Goal: Transaction & Acquisition: Purchase product/service

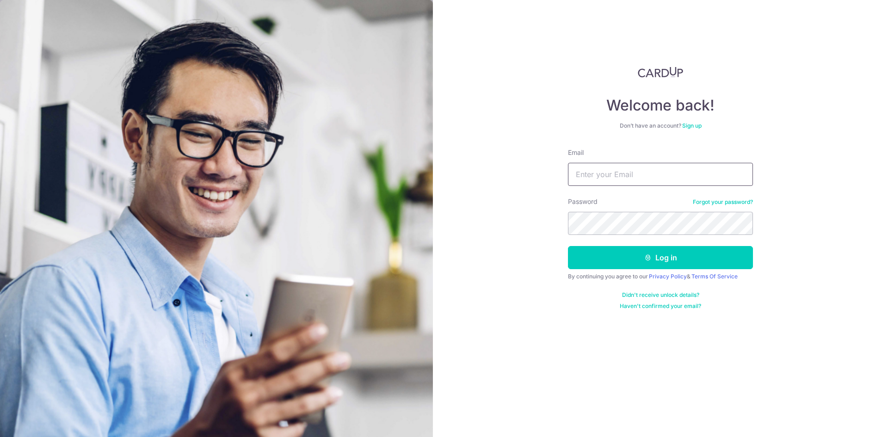
click at [627, 175] on input "Email" at bounding box center [660, 174] width 185 height 23
type input "hoxiangyu@gmail.com"
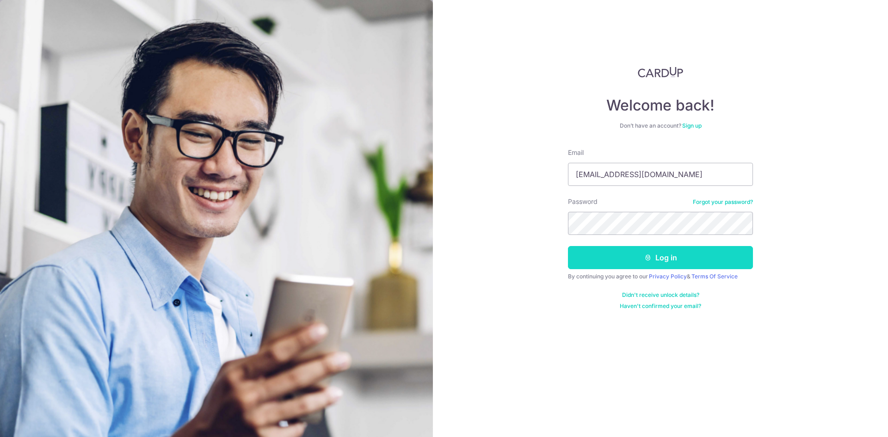
click at [633, 252] on button "Log in" at bounding box center [660, 257] width 185 height 23
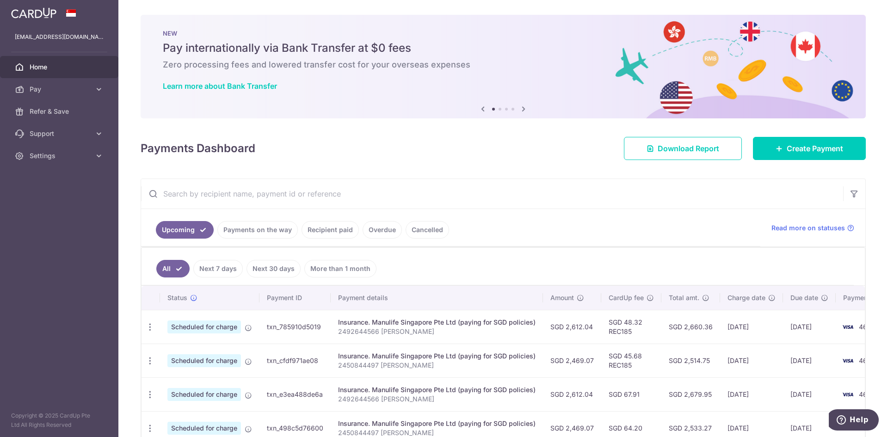
click at [837, 161] on div "× Pause Schedule Pause all future payments in this series Pause just this one p…" at bounding box center [502, 218] width 769 height 437
click at [835, 153] on span "Create Payment" at bounding box center [814, 148] width 56 height 11
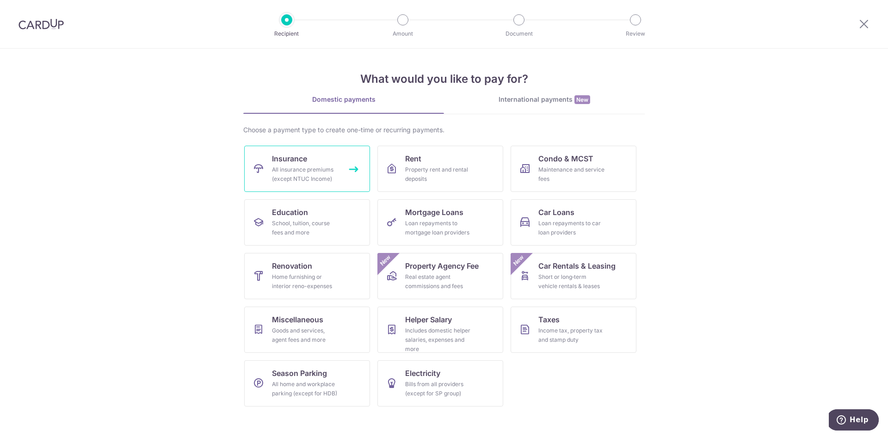
click at [262, 170] on icon at bounding box center [258, 168] width 11 height 11
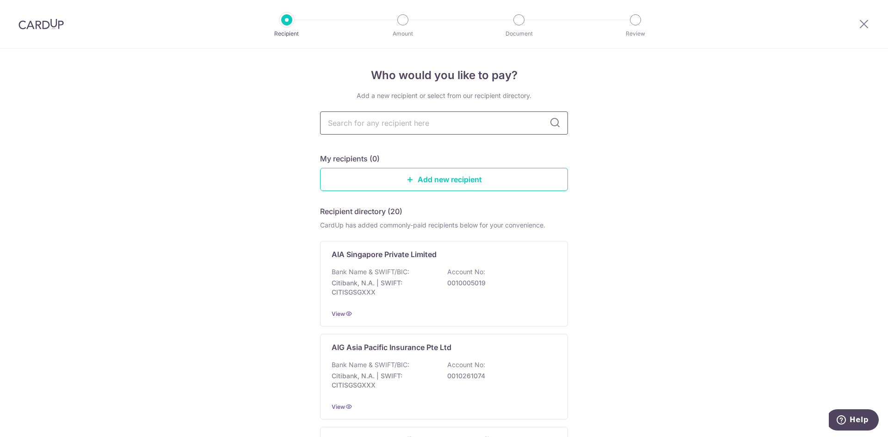
click at [378, 118] on input "text" at bounding box center [444, 122] width 248 height 23
type input "prudential"
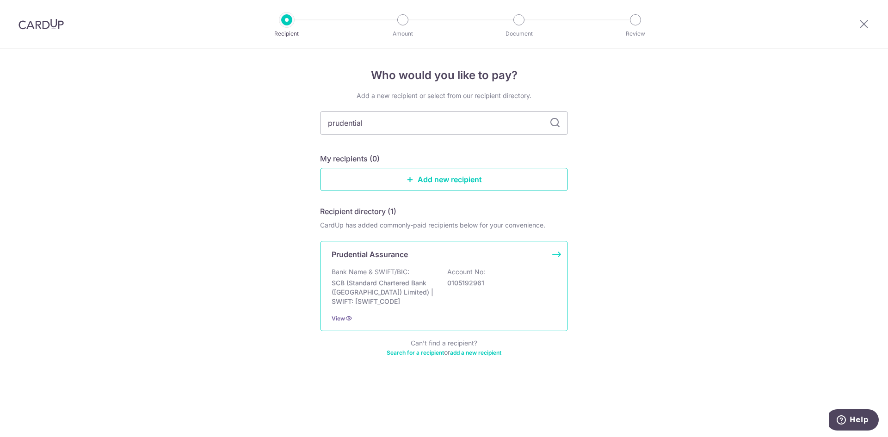
click at [340, 323] on div "View" at bounding box center [443, 318] width 225 height 10
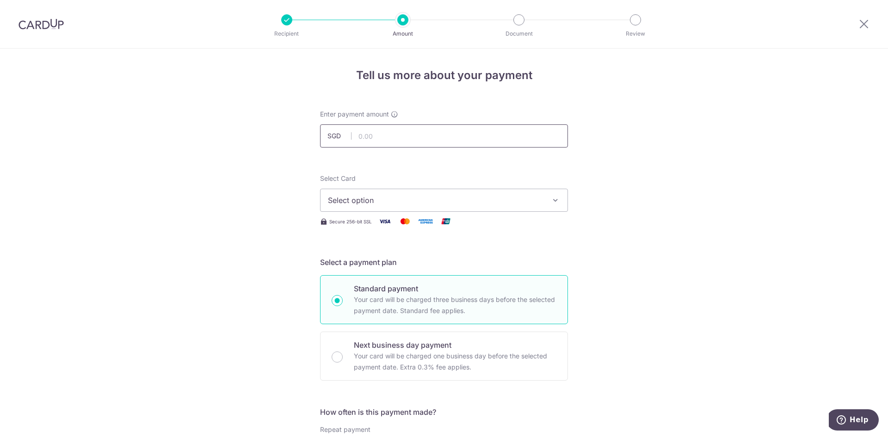
click at [389, 129] on input "text" at bounding box center [444, 135] width 248 height 23
type input "950.48"
click at [412, 190] on button "Select option" at bounding box center [444, 200] width 248 height 23
click at [412, 200] on span "Select option" at bounding box center [435, 200] width 215 height 11
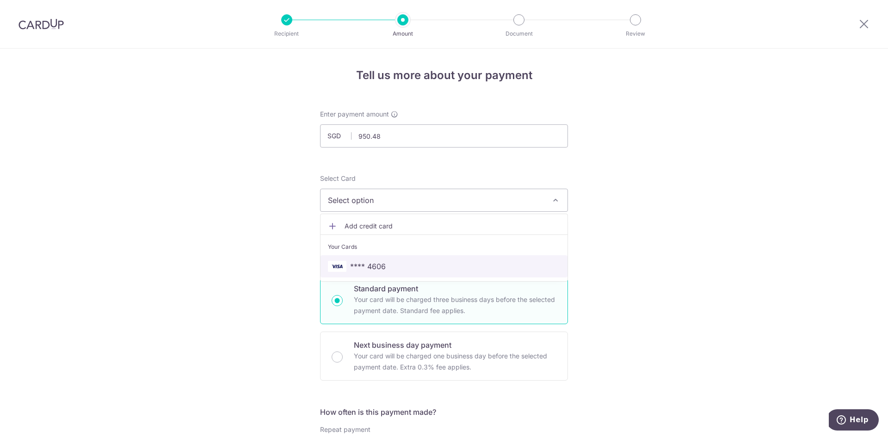
click at [417, 262] on span "**** 4606" at bounding box center [444, 266] width 232 height 11
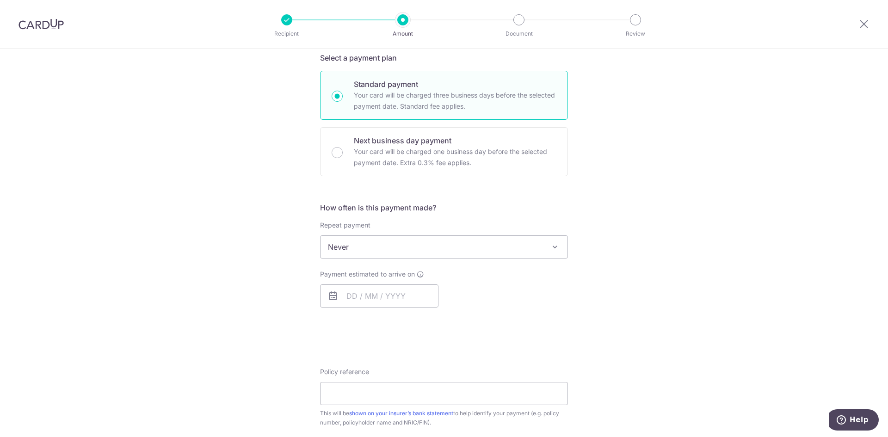
scroll to position [324, 0]
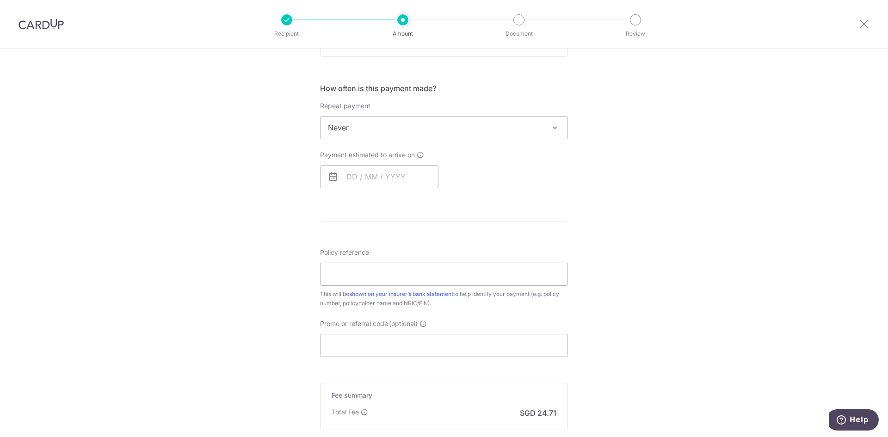
click at [368, 125] on span "Never" at bounding box center [443, 128] width 247 height 22
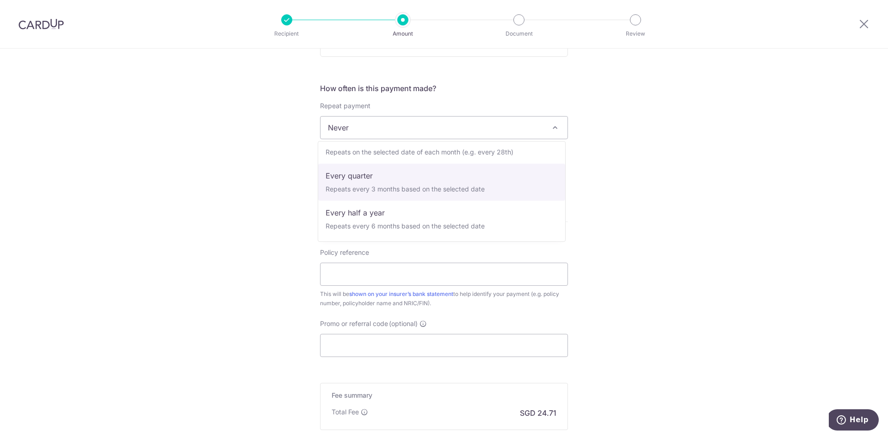
scroll to position [129, 0]
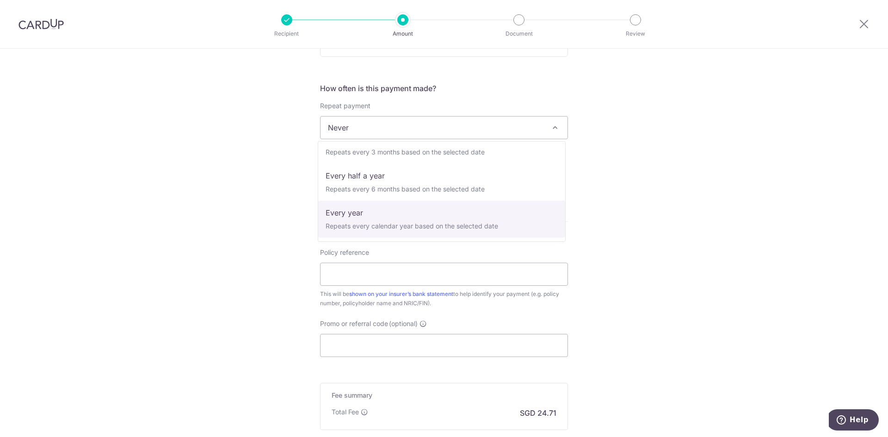
select select "6"
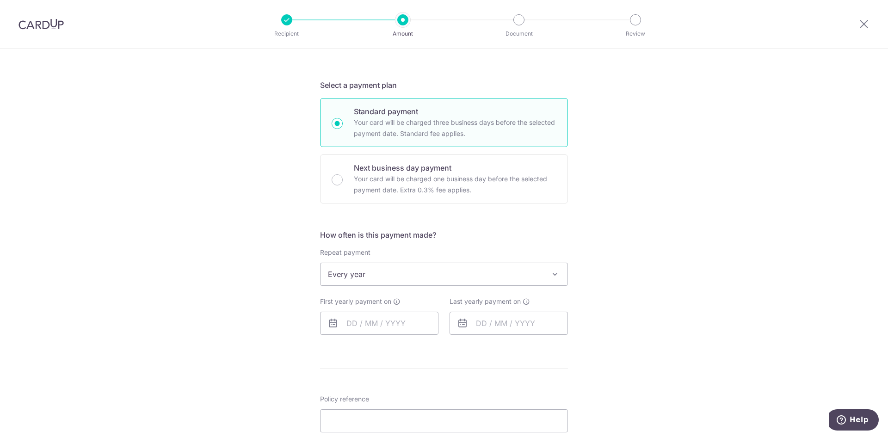
scroll to position [185, 0]
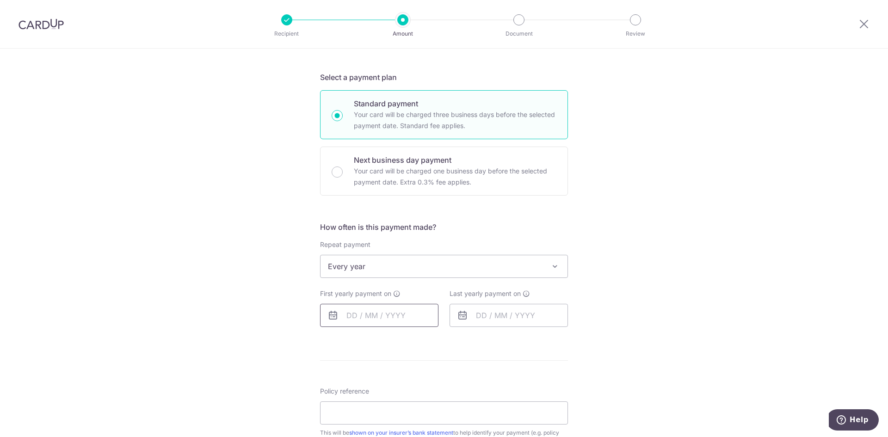
click at [349, 315] on input "text" at bounding box center [379, 315] width 118 height 23
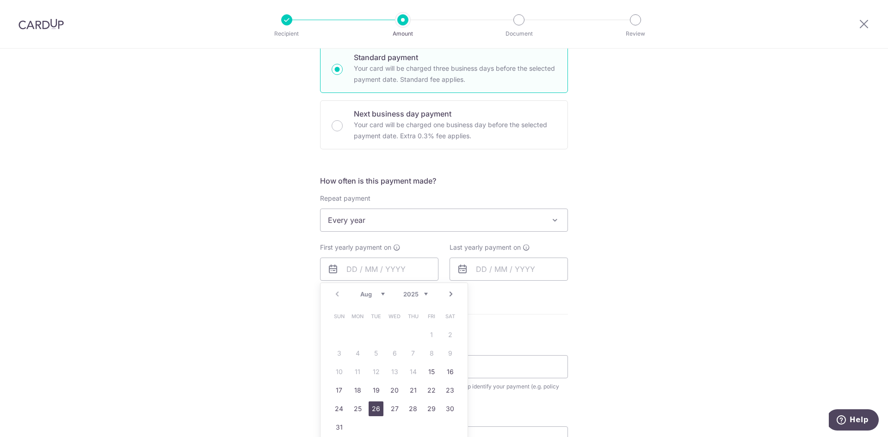
click at [372, 410] on link "26" at bounding box center [375, 408] width 15 height 15
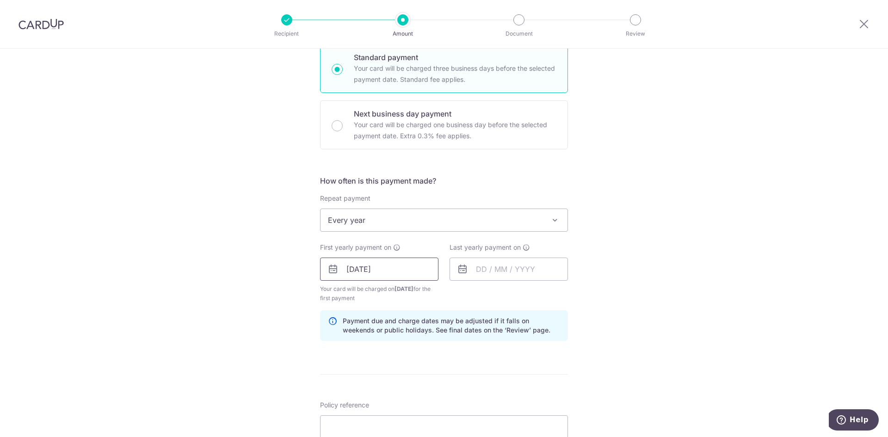
click at [368, 266] on input "26/08/2025" at bounding box center [379, 269] width 118 height 23
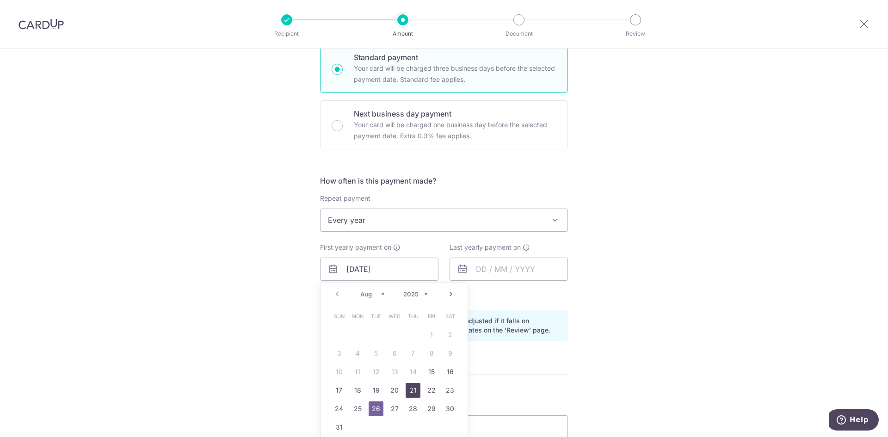
click at [407, 396] on link "21" at bounding box center [412, 390] width 15 height 15
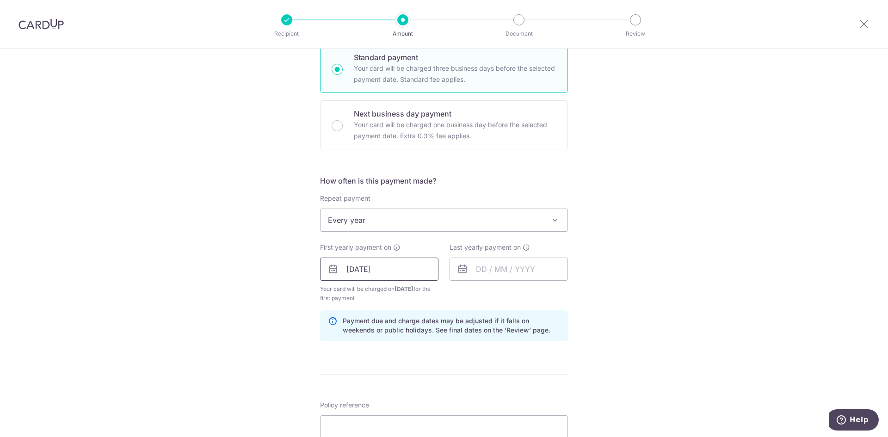
click at [399, 264] on input "21/08/2025" at bounding box center [379, 269] width 118 height 23
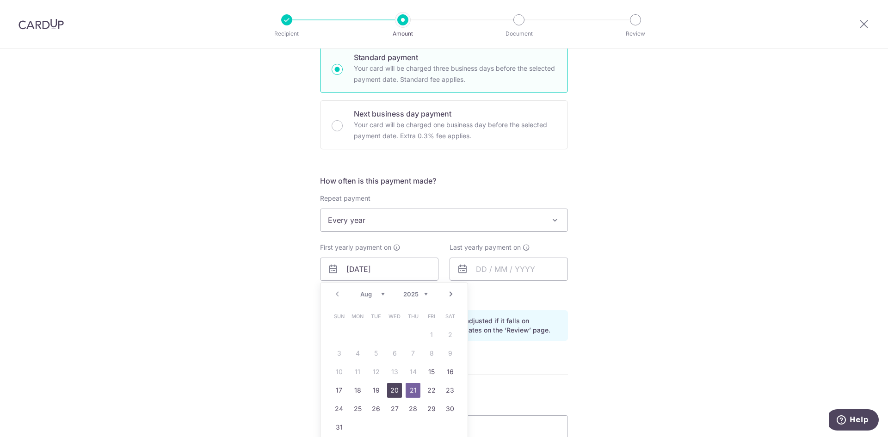
click at [390, 389] on link "20" at bounding box center [394, 390] width 15 height 15
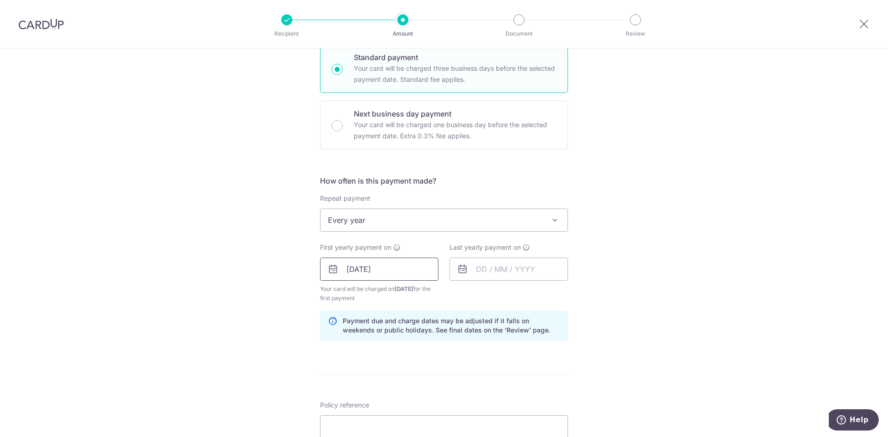
click at [385, 267] on input "20/08/2025" at bounding box center [379, 269] width 118 height 23
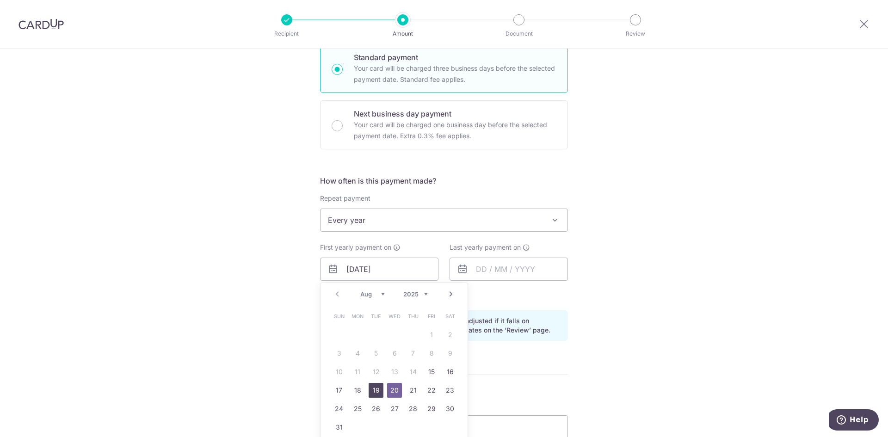
click at [368, 387] on link "19" at bounding box center [375, 390] width 15 height 15
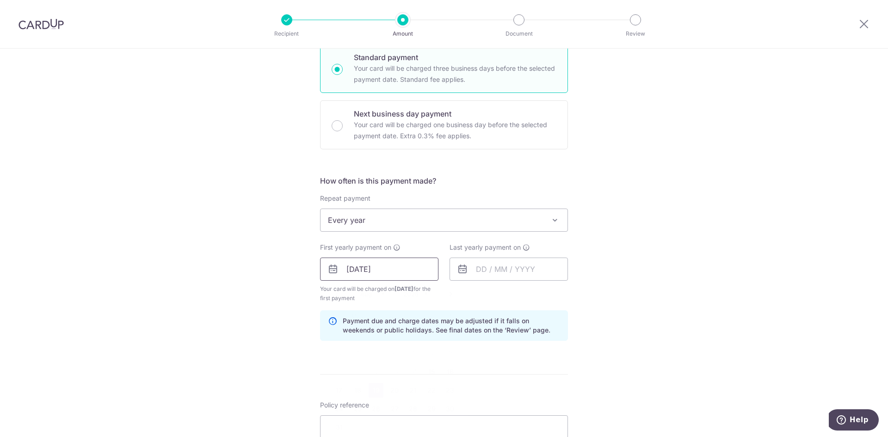
click at [378, 268] on input "19/08/2025" at bounding box center [379, 269] width 118 height 23
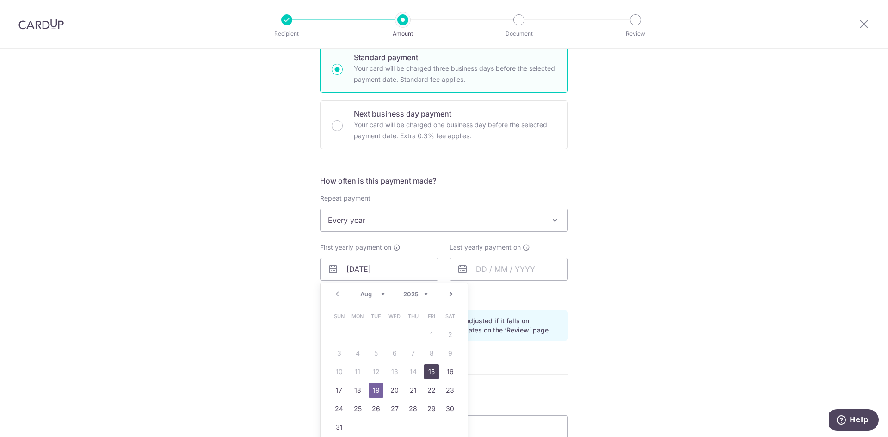
click at [430, 371] on link "15" at bounding box center [431, 371] width 15 height 15
type input "[DATE]"
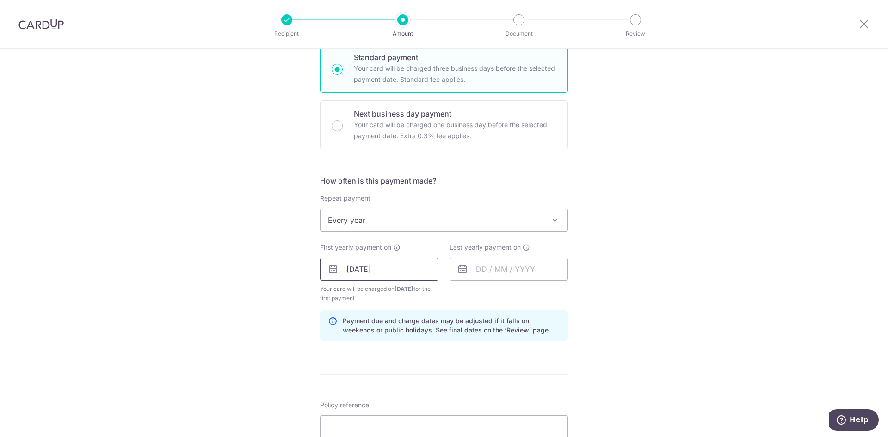
click at [355, 272] on input "[DATE]" at bounding box center [379, 269] width 118 height 23
click at [510, 275] on input "text" at bounding box center [508, 269] width 118 height 23
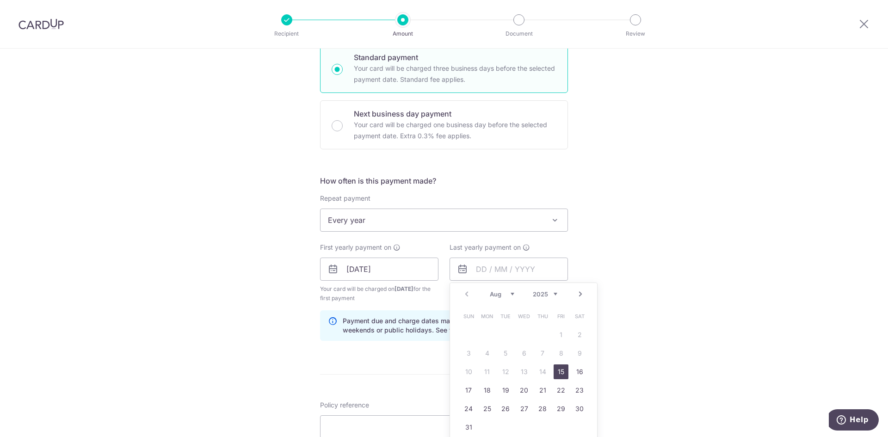
click at [552, 291] on select "2025 2026 2027 2028 2029 2030 2031 2032 2033 2034 2035" at bounding box center [545, 293] width 25 height 7
click at [505, 379] on td "11" at bounding box center [505, 371] width 18 height 18
type input "[DATE]"
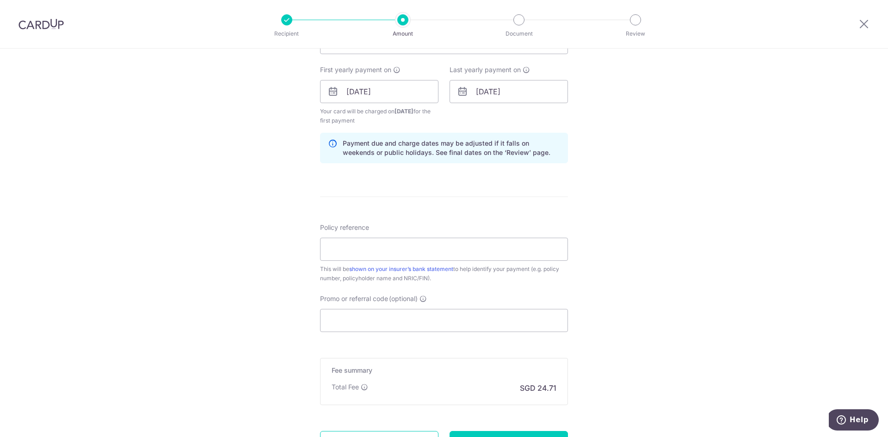
scroll to position [416, 0]
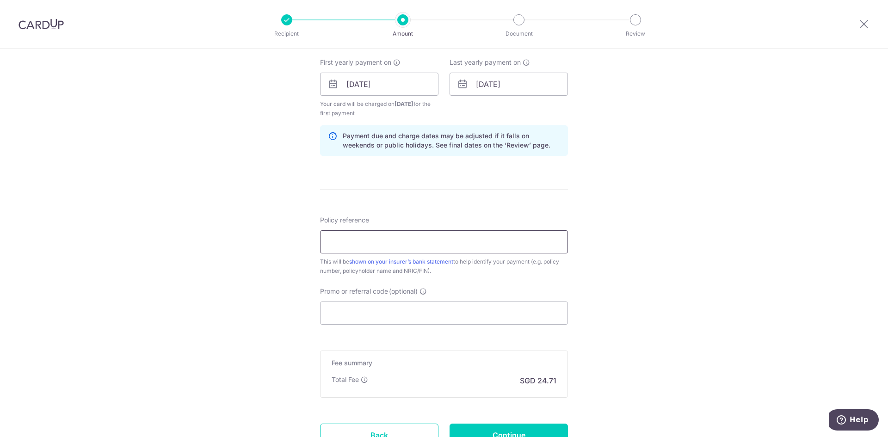
click at [361, 236] on input "Policy reference" at bounding box center [444, 241] width 248 height 23
paste input "75130379"
type input "75130379"
click at [382, 315] on input "Promo or referral code (optional)" at bounding box center [444, 312] width 248 height 23
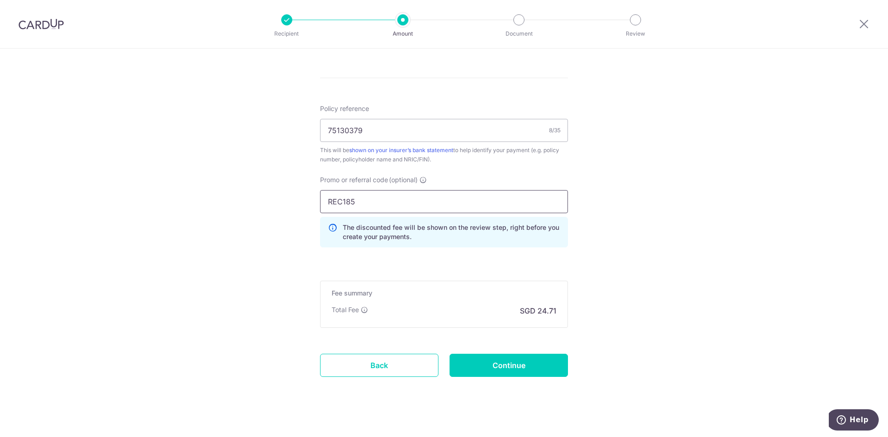
scroll to position [537, 0]
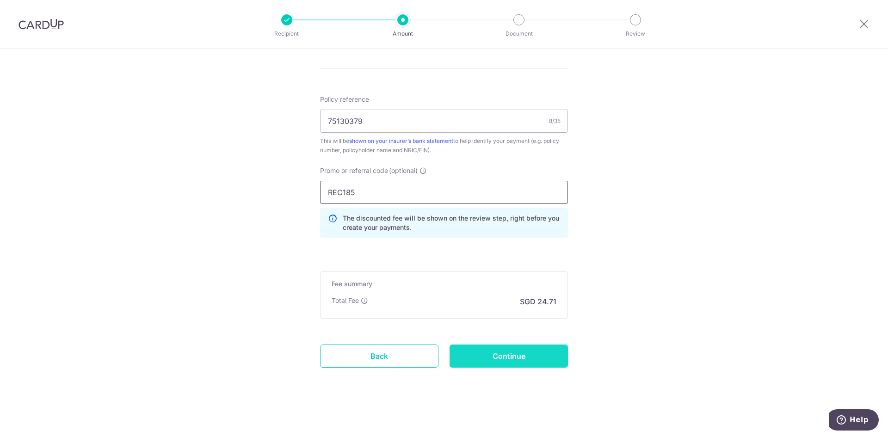
type input "REC185"
click at [490, 357] on input "Continue" at bounding box center [508, 355] width 118 height 23
type input "Create Schedule"
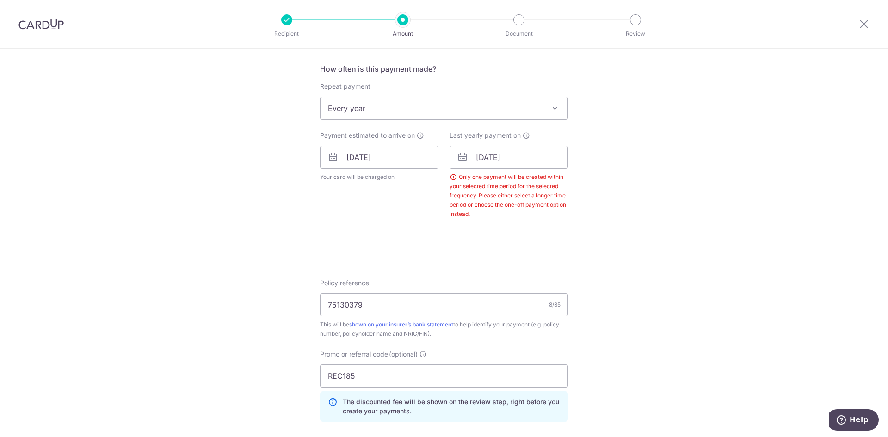
scroll to position [328, 0]
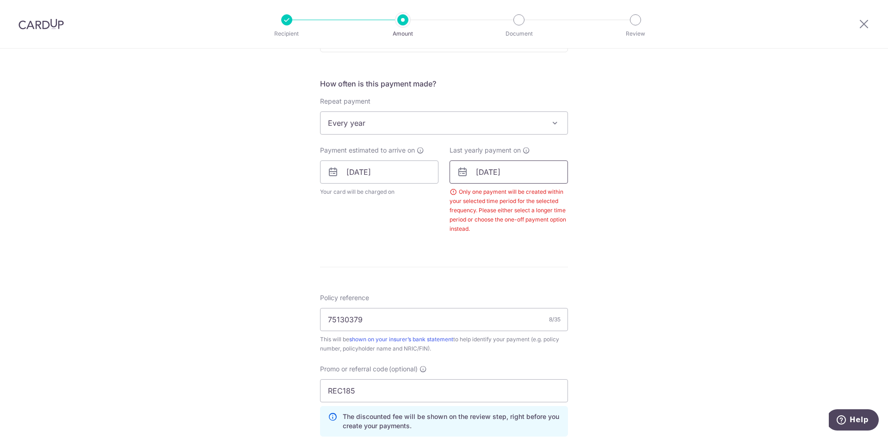
click at [519, 170] on input "[DATE]" at bounding box center [508, 171] width 118 height 23
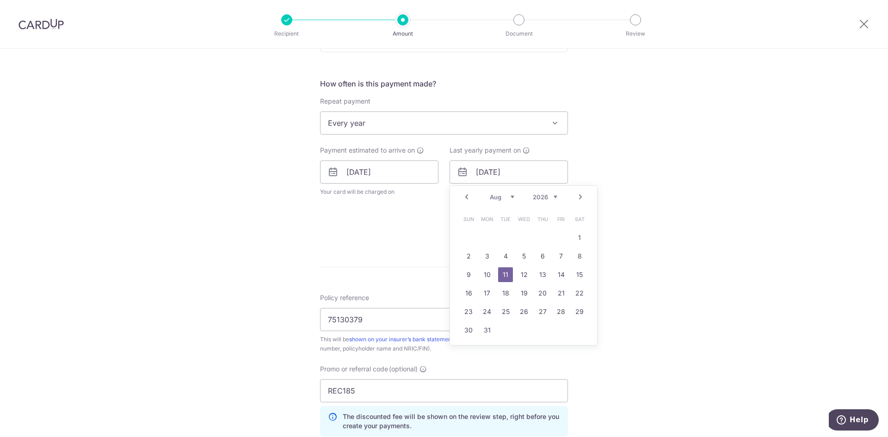
click at [540, 197] on select "2025 2026 2027 2028 2029 2030 2031 2032 2033 2034 2035" at bounding box center [545, 196] width 25 height 7
click at [519, 255] on link "11" at bounding box center [523, 256] width 15 height 15
type input "11/08/2027"
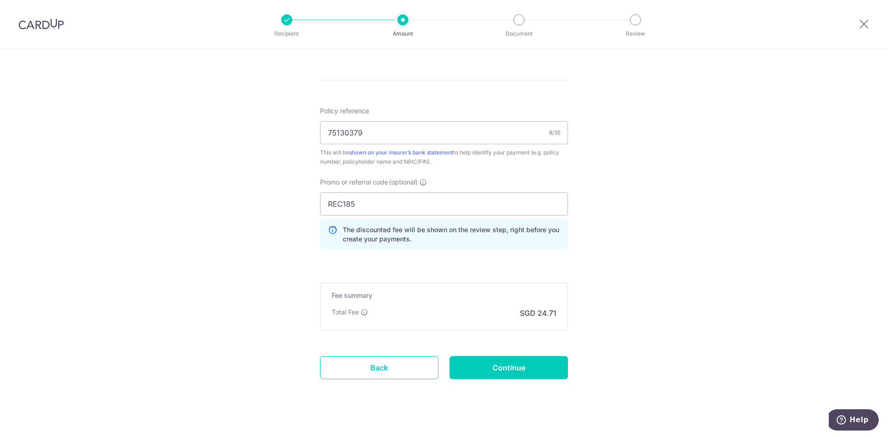
scroll to position [564, 0]
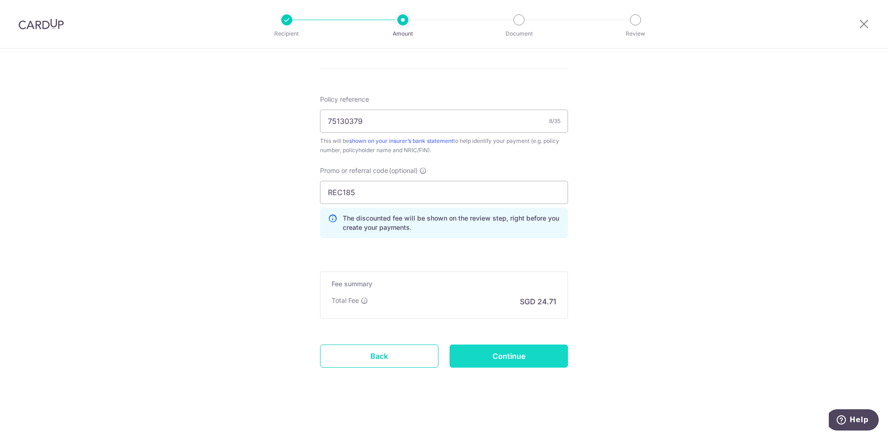
click at [480, 352] on input "Continue" at bounding box center [508, 355] width 118 height 23
type input "Create Schedule"
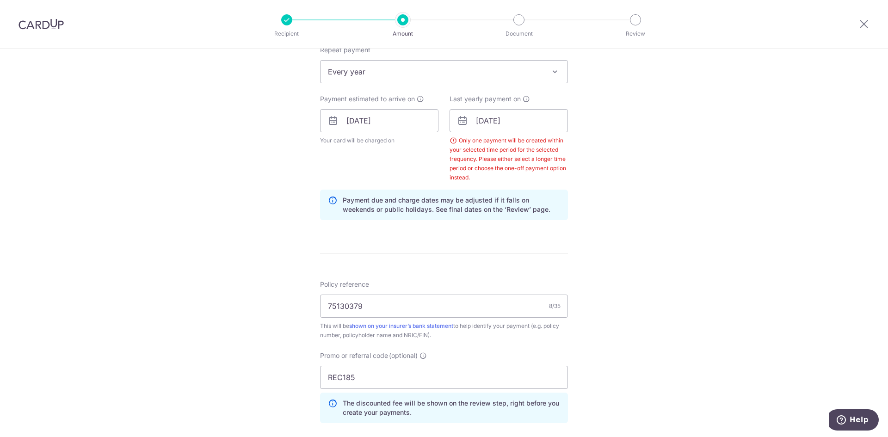
scroll to position [102, 0]
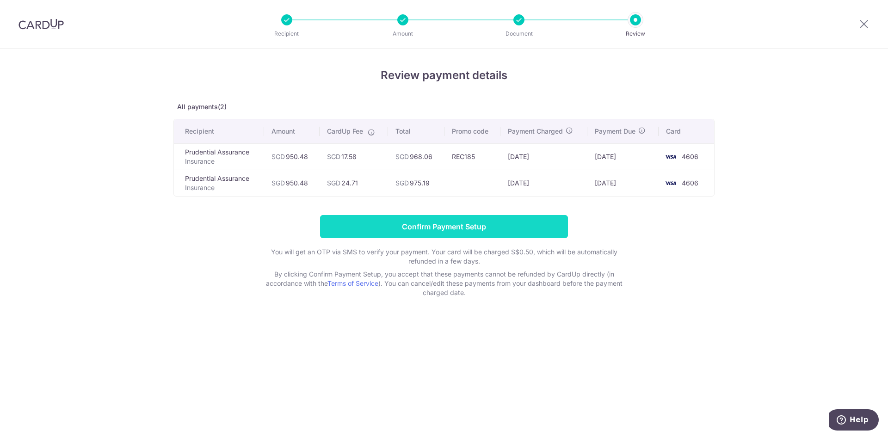
click at [429, 221] on input "Confirm Payment Setup" at bounding box center [444, 226] width 248 height 23
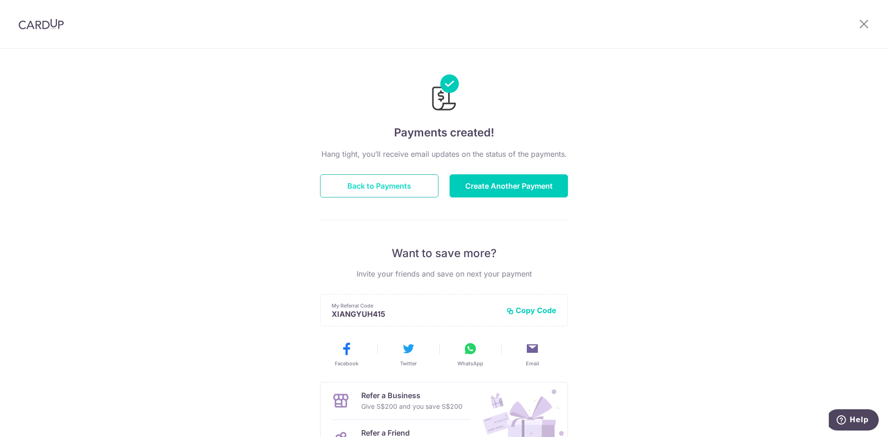
click at [352, 181] on button "Back to Payments" at bounding box center [379, 185] width 118 height 23
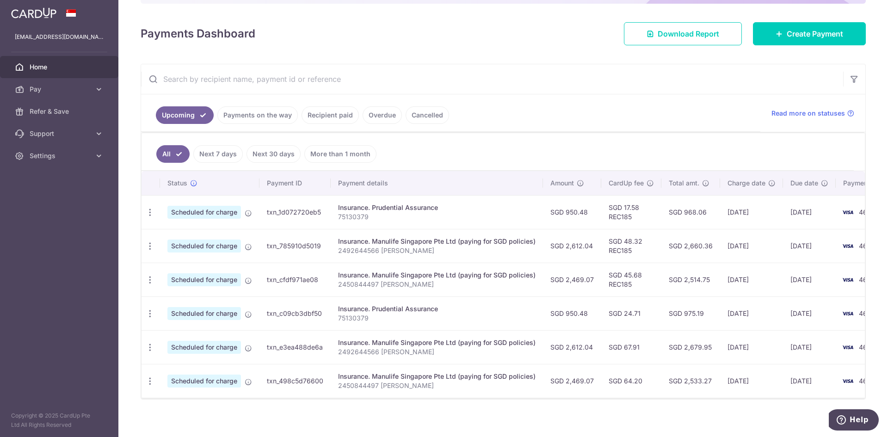
scroll to position [125, 0]
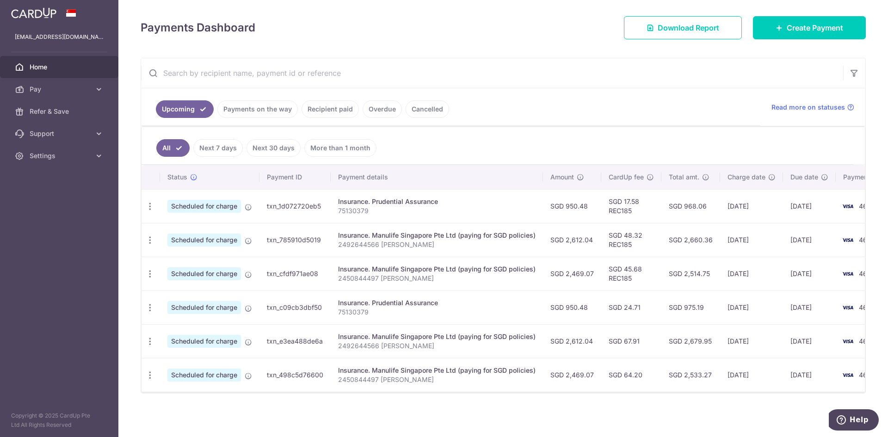
click at [307, 142] on link "More than 1 month" at bounding box center [340, 148] width 72 height 18
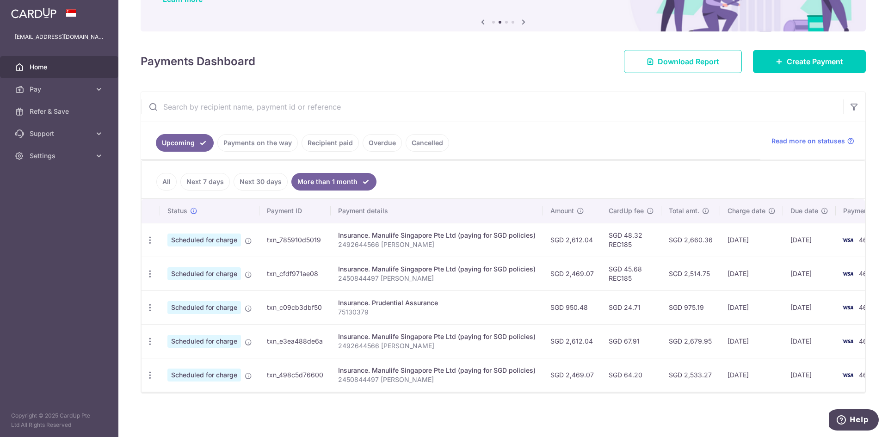
scroll to position [92, 0]
click at [276, 173] on link "Next 30 days" at bounding box center [260, 182] width 54 height 18
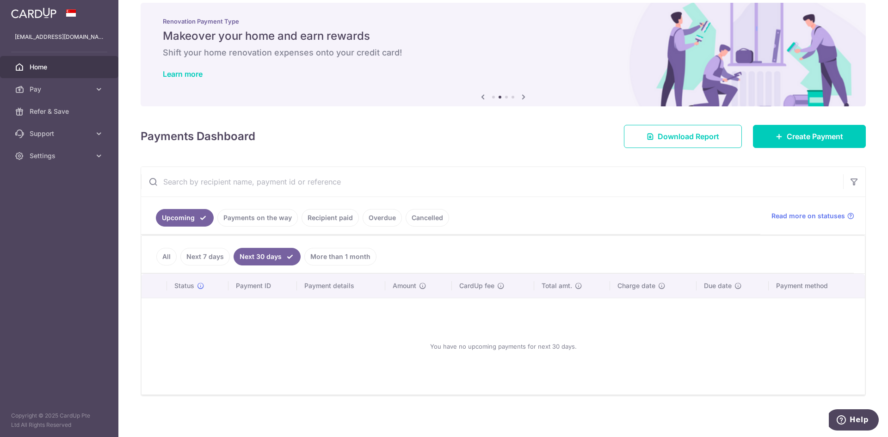
scroll to position [15, 0]
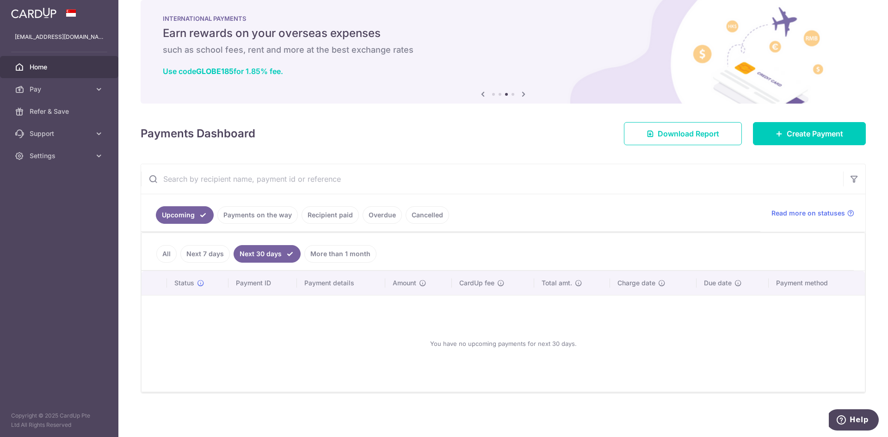
click at [202, 253] on link "Next 7 days" at bounding box center [204, 254] width 49 height 18
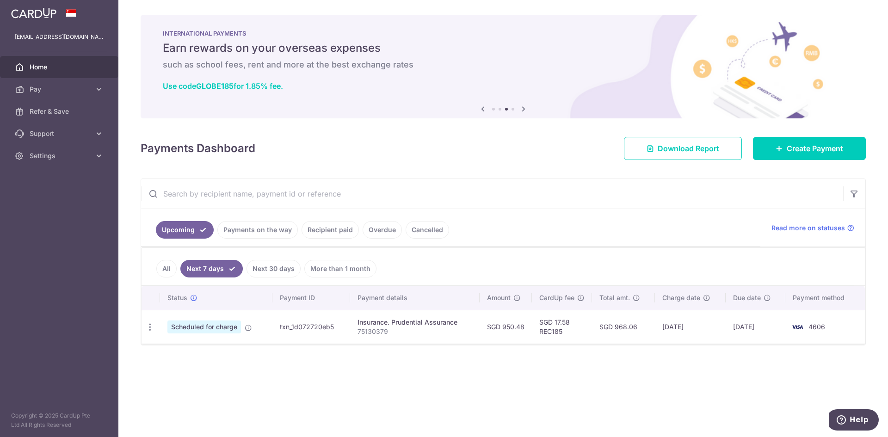
click at [163, 266] on link "All" at bounding box center [166, 269] width 20 height 18
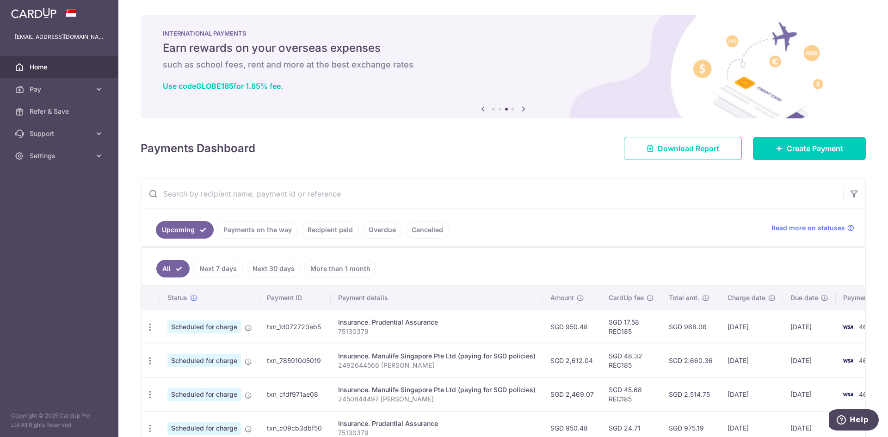
scroll to position [92, 0]
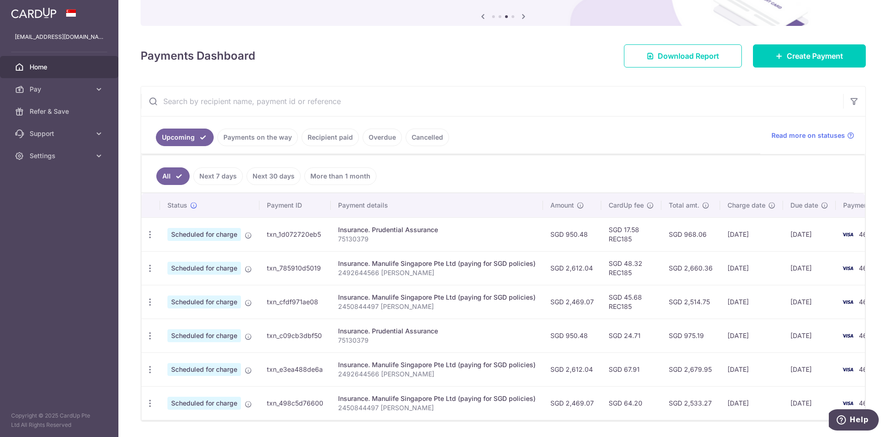
click at [313, 134] on link "Recipient paid" at bounding box center [329, 138] width 57 height 18
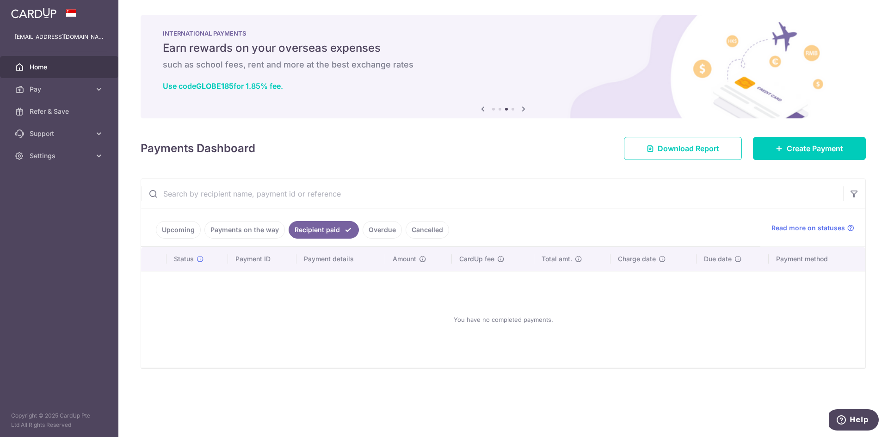
click at [189, 235] on link "Upcoming" at bounding box center [178, 230] width 45 height 18
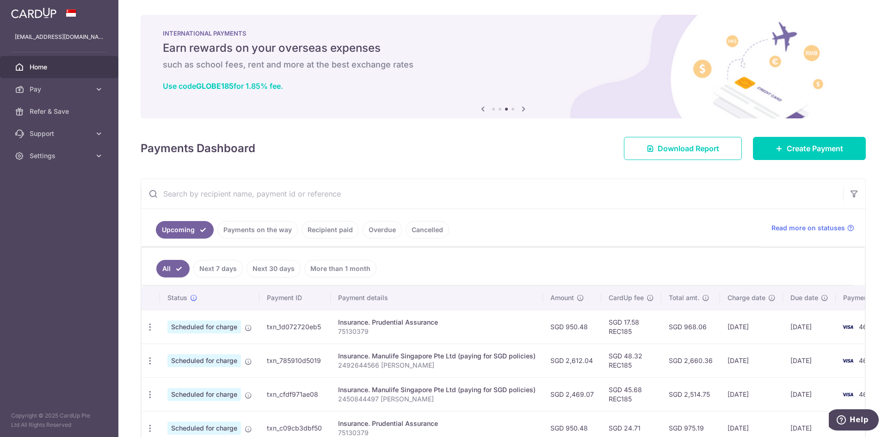
click at [383, 228] on link "Overdue" at bounding box center [381, 230] width 39 height 18
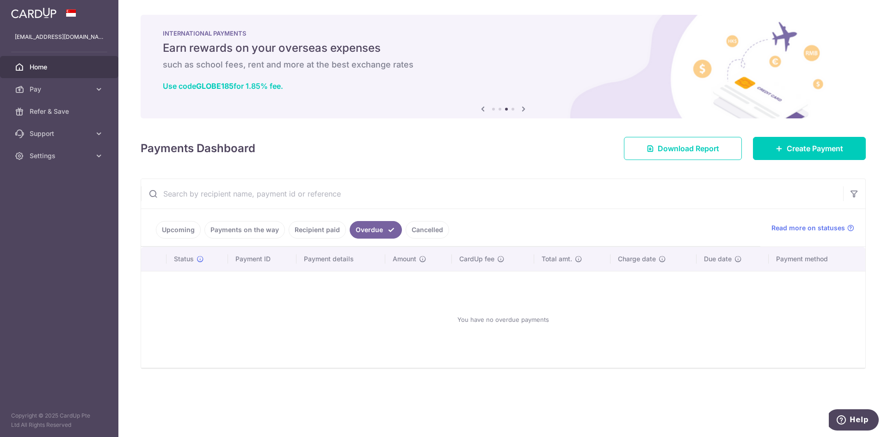
click at [420, 228] on link "Cancelled" at bounding box center [426, 230] width 43 height 18
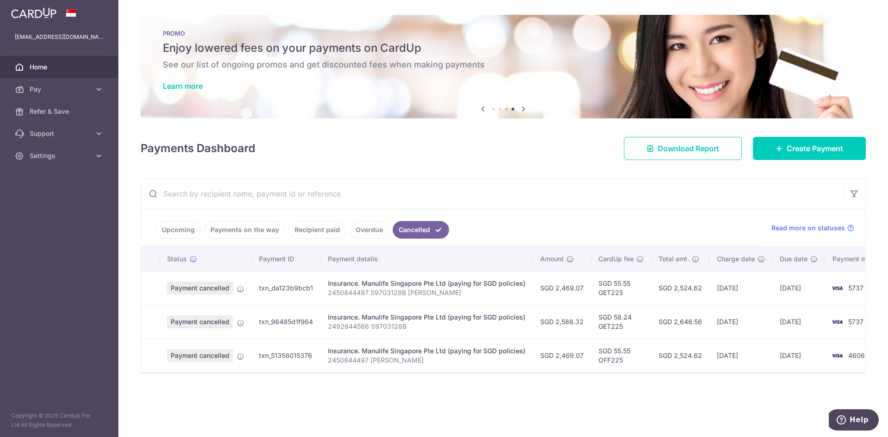
scroll to position [0, 24]
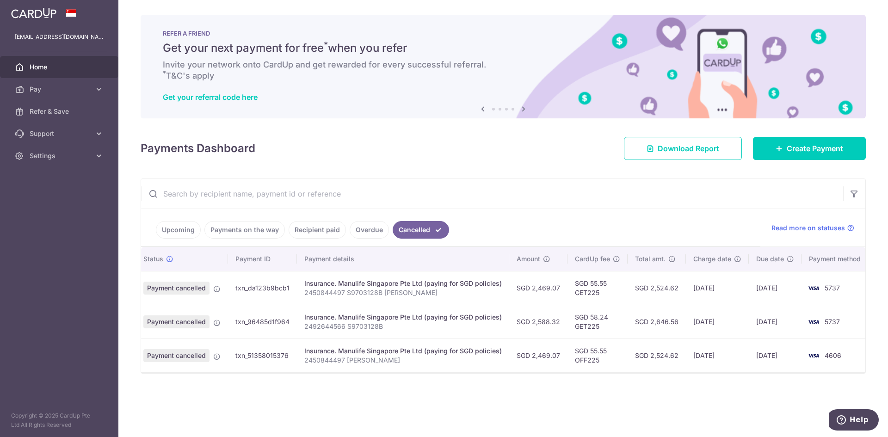
click at [184, 234] on link "Upcoming" at bounding box center [178, 230] width 45 height 18
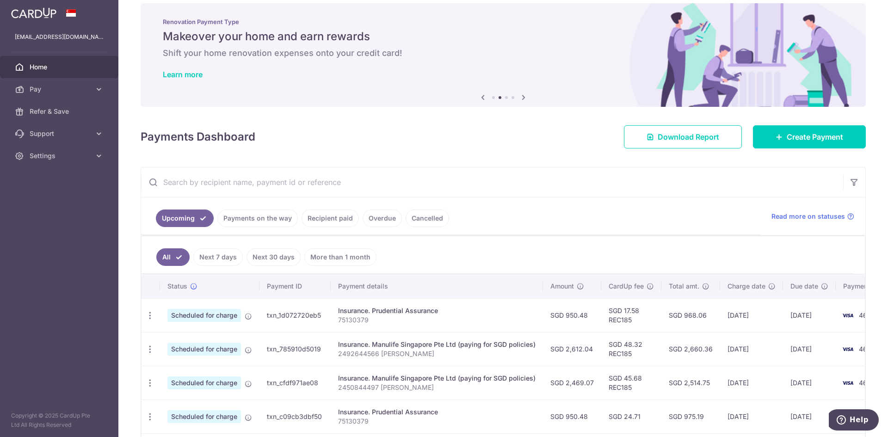
scroll to position [0, 0]
